Goal: Information Seeking & Learning: Learn about a topic

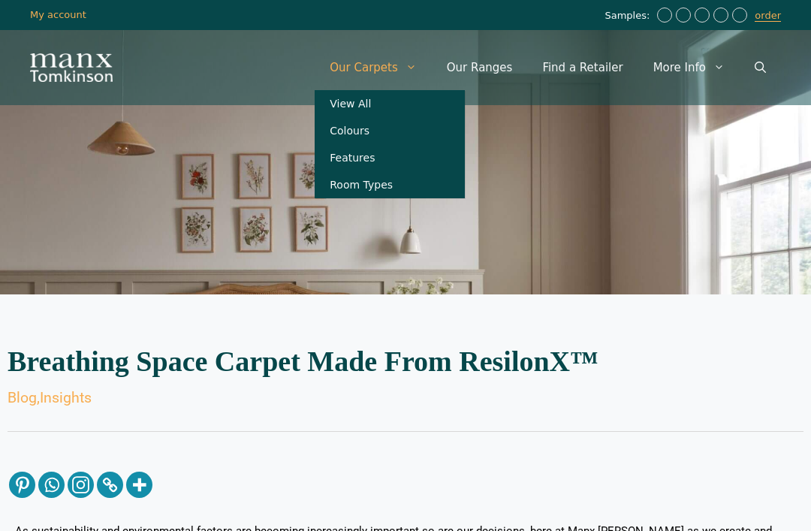
click at [381, 107] on link "View All" at bounding box center [390, 103] width 150 height 27
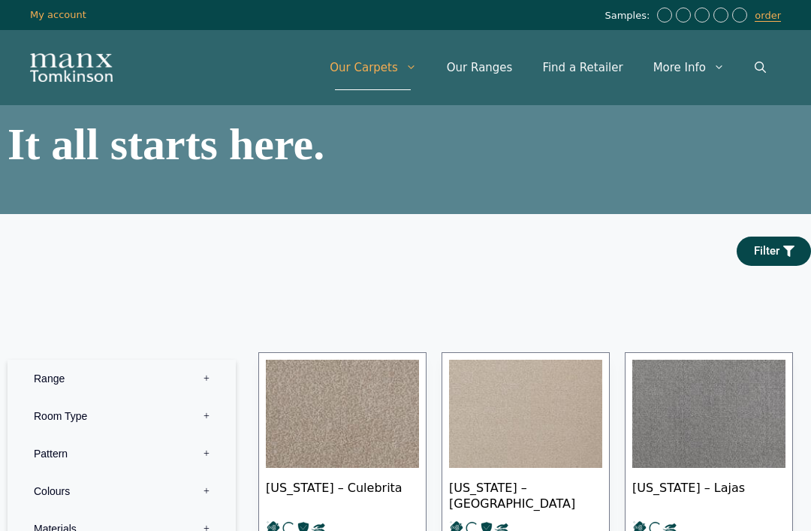
scroll to position [143, 0]
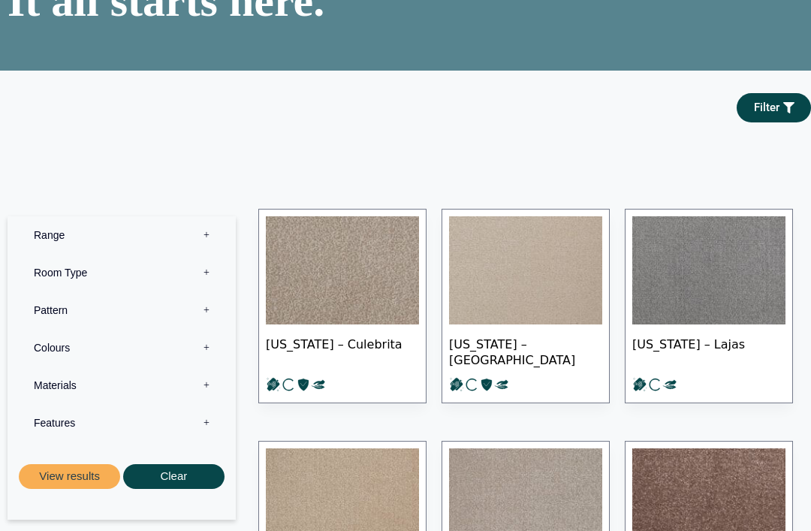
click at [207, 402] on label "Materials 0" at bounding box center [122, 386] width 206 height 38
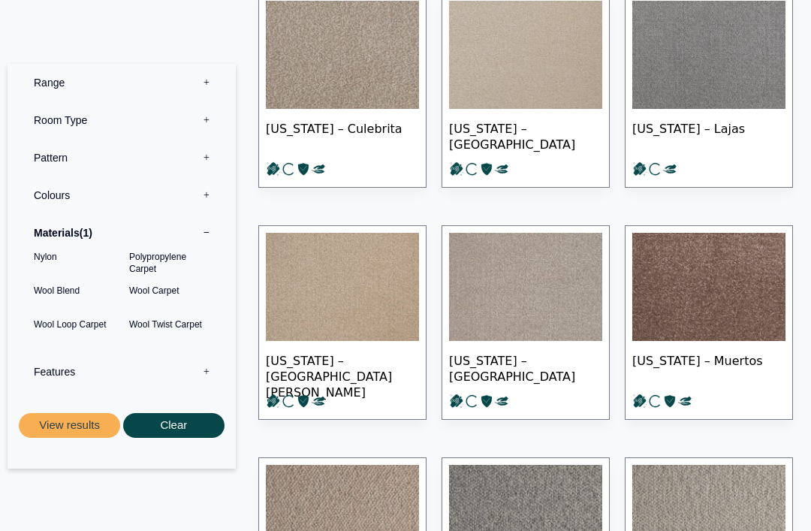
scroll to position [360, 0]
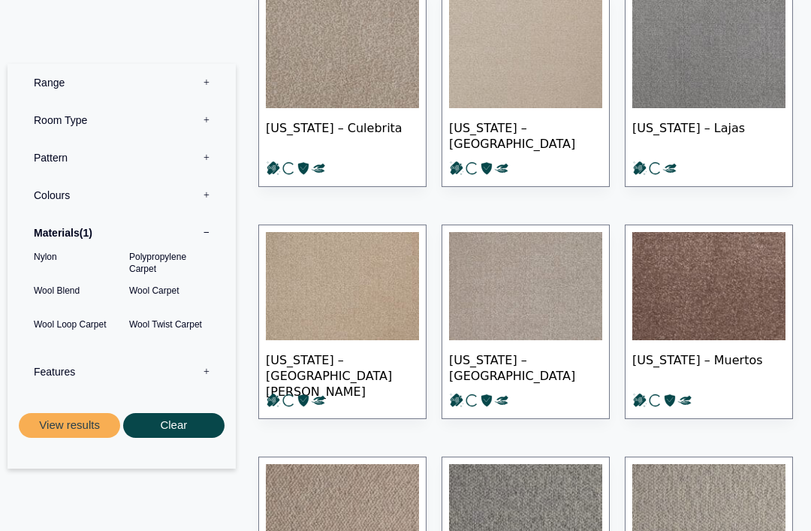
click at [62, 430] on button "View results" at bounding box center [69, 425] width 101 height 25
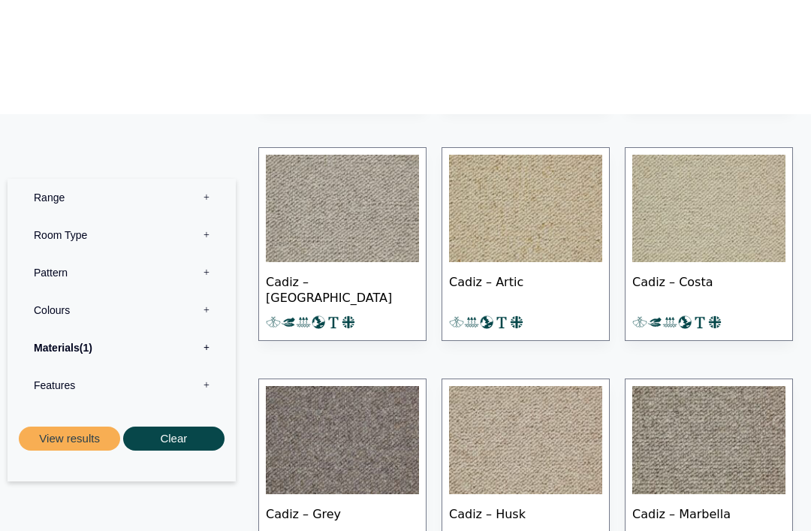
scroll to position [6403, 0]
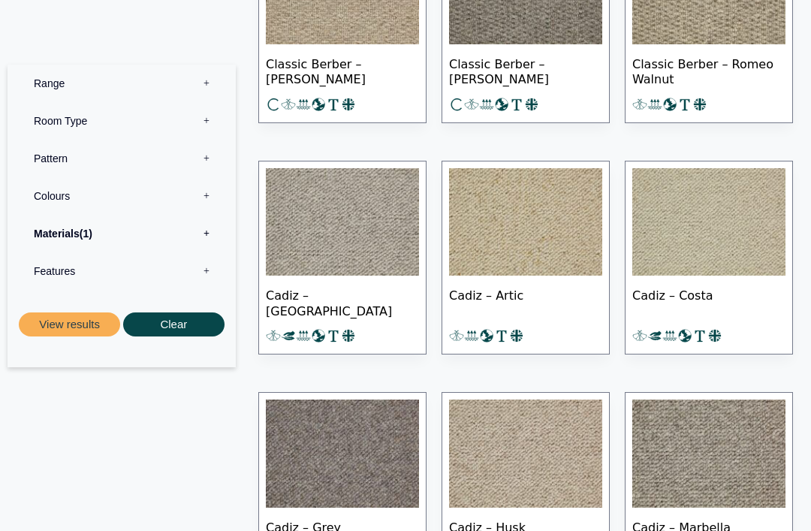
click at [699, 231] on img at bounding box center [708, 222] width 153 height 108
click at [526, 228] on img at bounding box center [525, 222] width 153 height 108
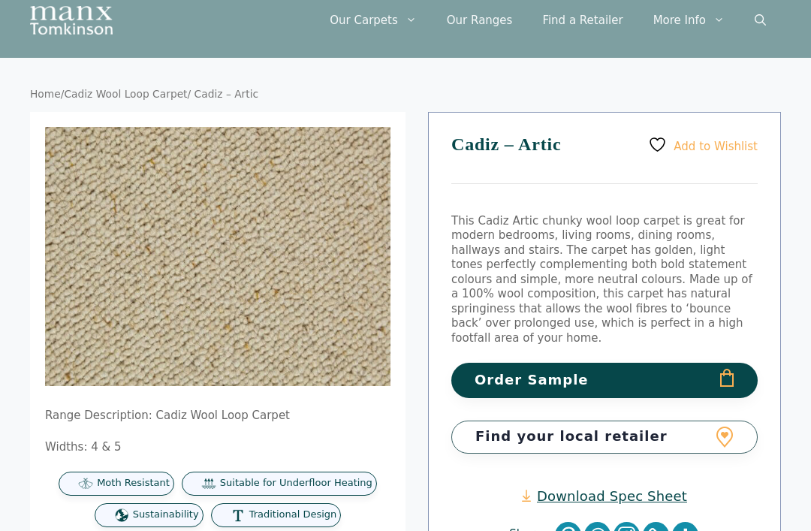
scroll to position [47, 0]
